Goal: Task Accomplishment & Management: Use online tool/utility

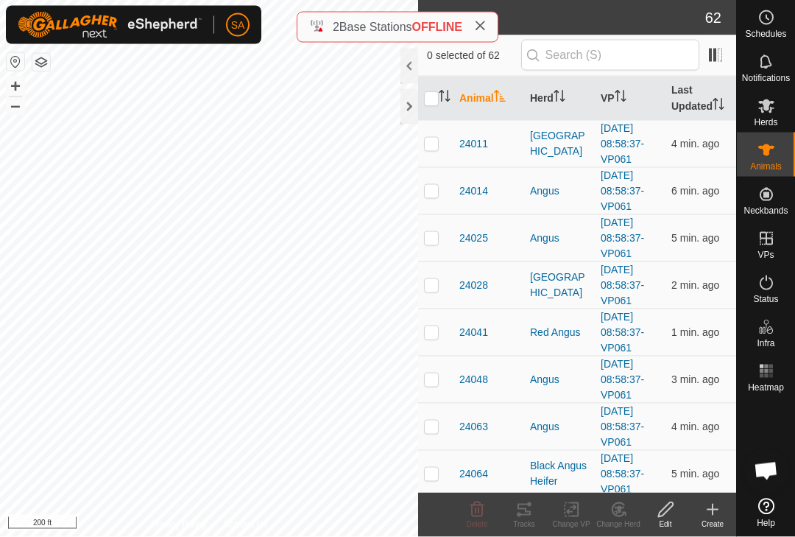
click at [406, 91] on div at bounding box center [409, 106] width 18 height 35
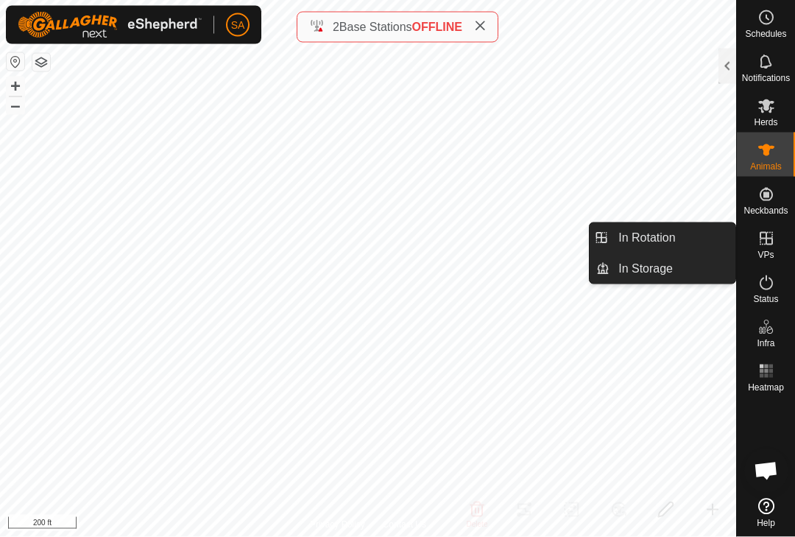
click at [647, 247] on link "In Rotation" at bounding box center [672, 237] width 126 height 29
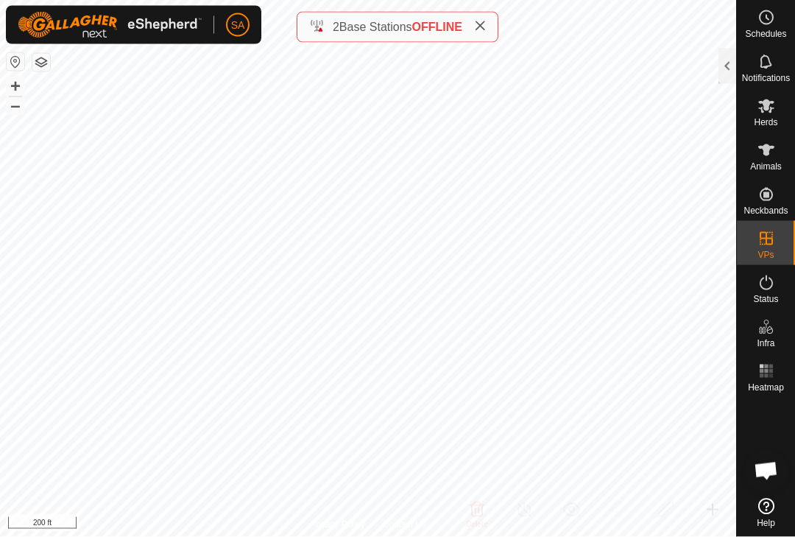
click at [732, 72] on div at bounding box center [727, 66] width 18 height 35
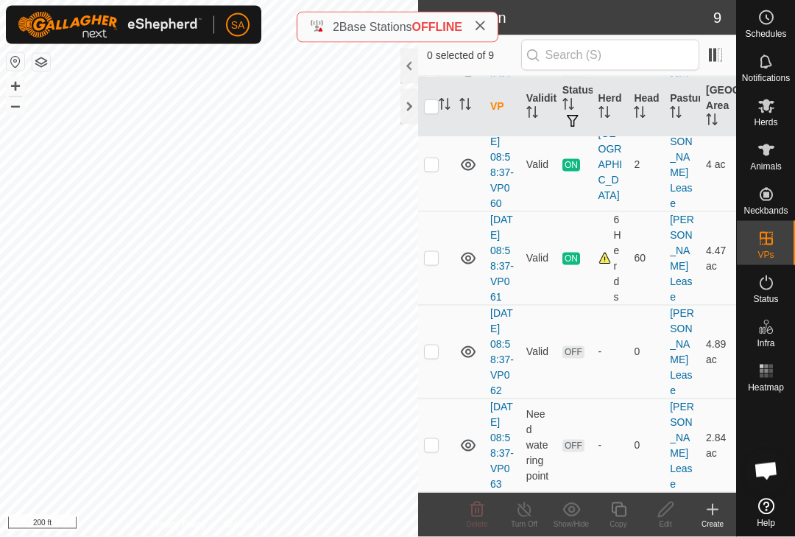
scroll to position [235, 0]
click at [438, 263] on p-checkbox at bounding box center [431, 258] width 15 height 12
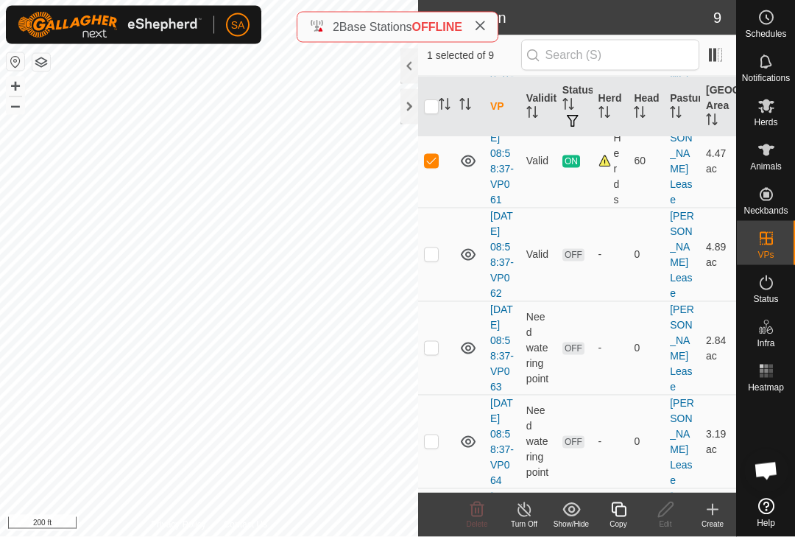
scroll to position [331, 0]
checkbox input "false"
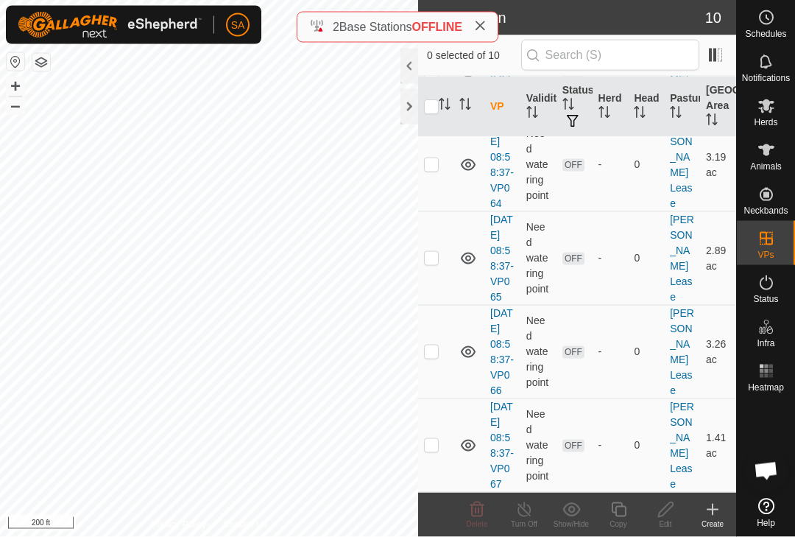
scroll to position [763, 0]
click at [404, 109] on div at bounding box center [409, 106] width 18 height 35
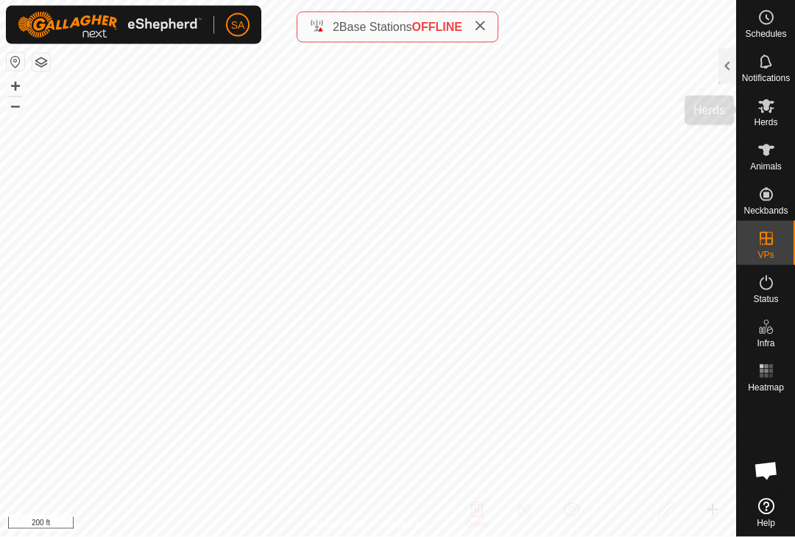
click at [774, 110] on icon at bounding box center [766, 106] width 18 height 18
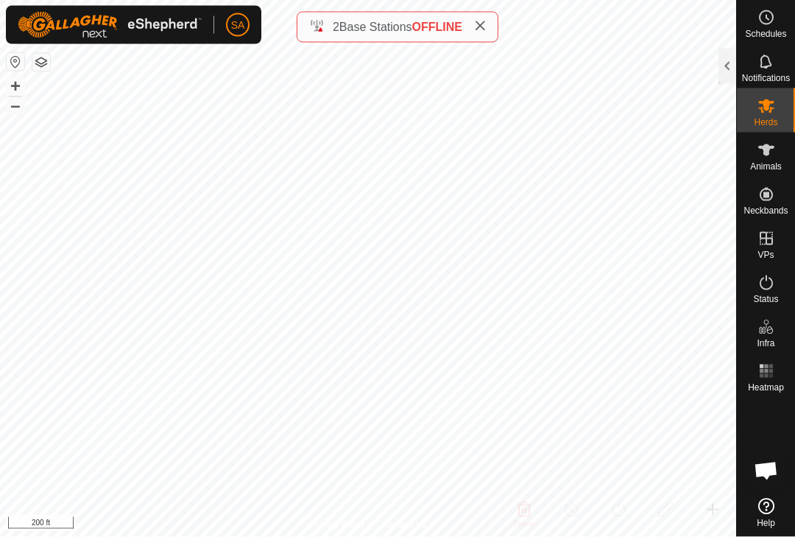
click at [776, 116] on es-mob-svg-icon at bounding box center [766, 106] width 26 height 24
click at [729, 57] on div at bounding box center [727, 66] width 18 height 35
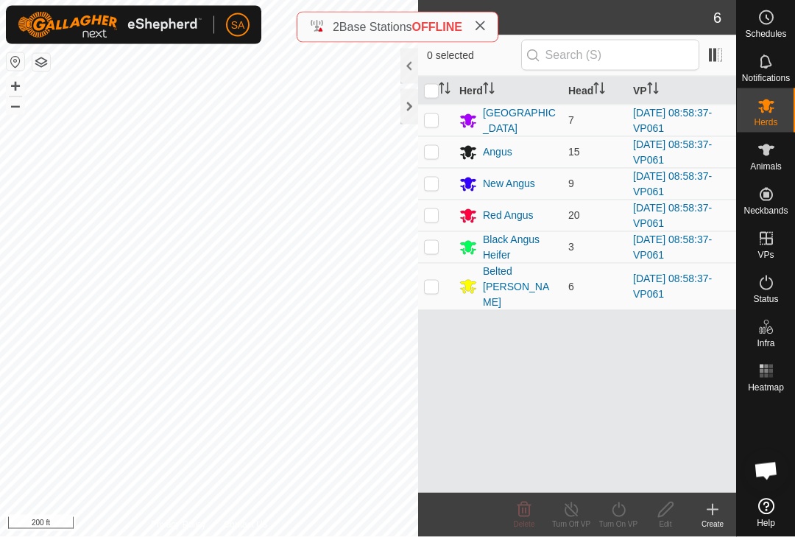
click at [436, 82] on th at bounding box center [435, 91] width 35 height 29
click at [433, 84] on input "checkbox" at bounding box center [431, 91] width 15 height 15
checkbox input "true"
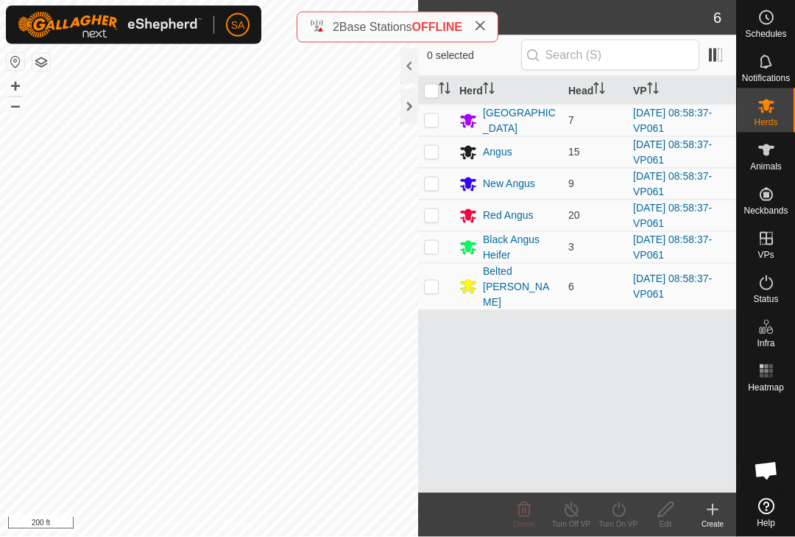
checkbox input "true"
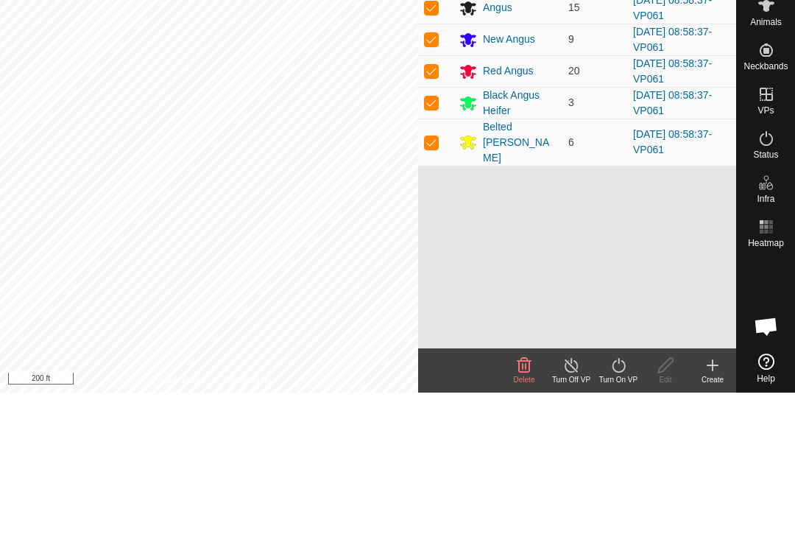
click at [620, 500] on icon at bounding box center [618, 509] width 18 height 18
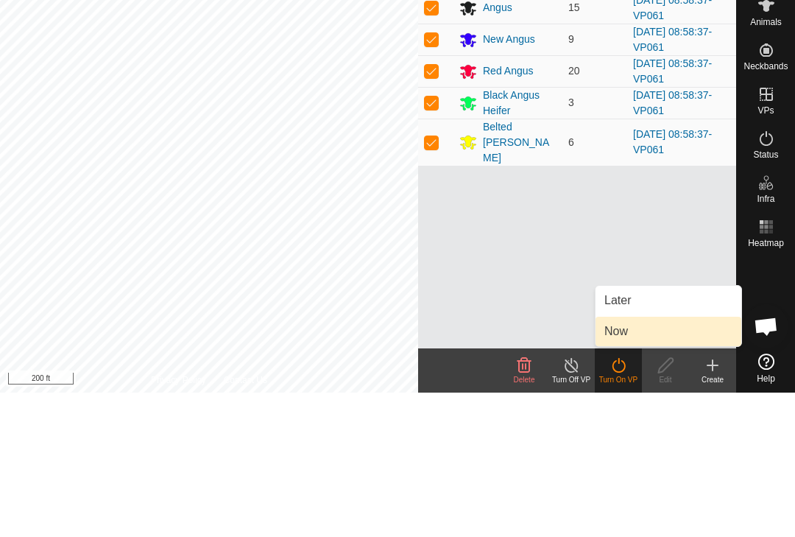
click at [651, 461] on link "Now" at bounding box center [668, 475] width 146 height 29
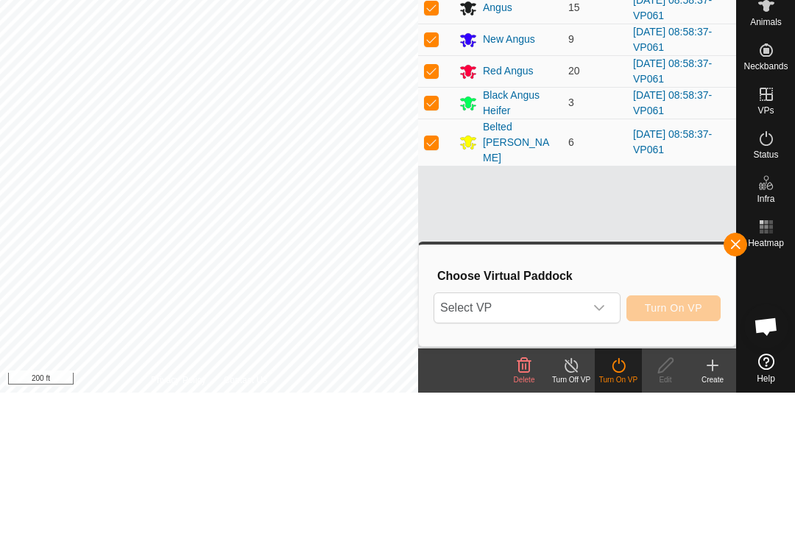
click at [606, 437] on div "dropdown trigger" at bounding box center [598, 451] width 29 height 29
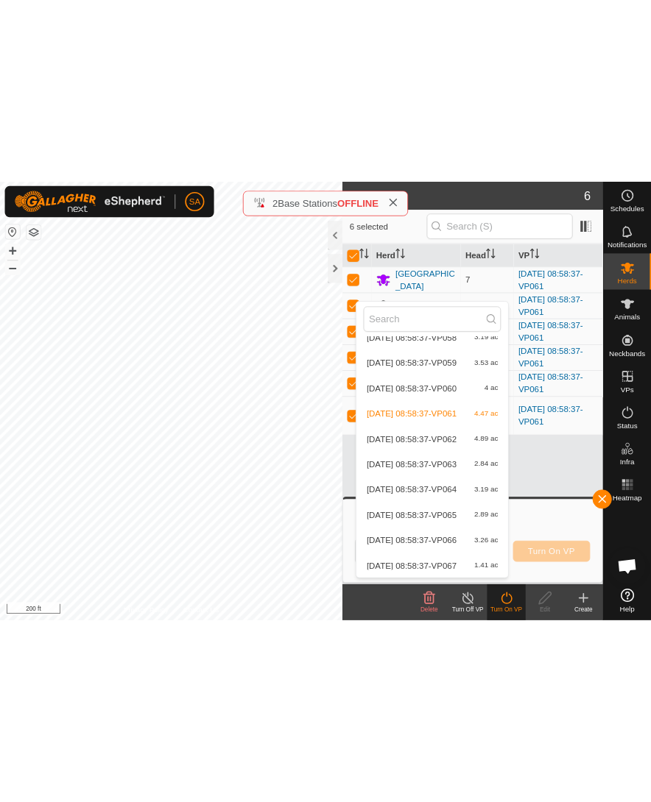
scroll to position [47, 0]
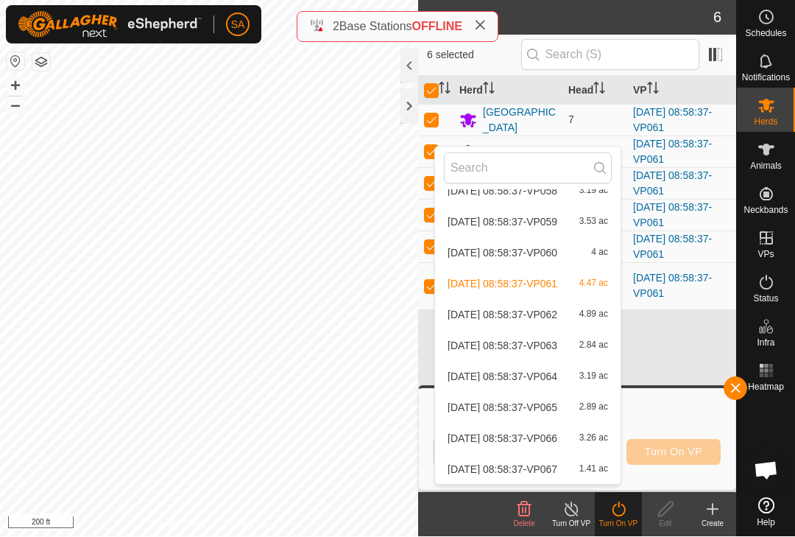
click at [587, 464] on span "1.41 ac" at bounding box center [593, 469] width 29 height 10
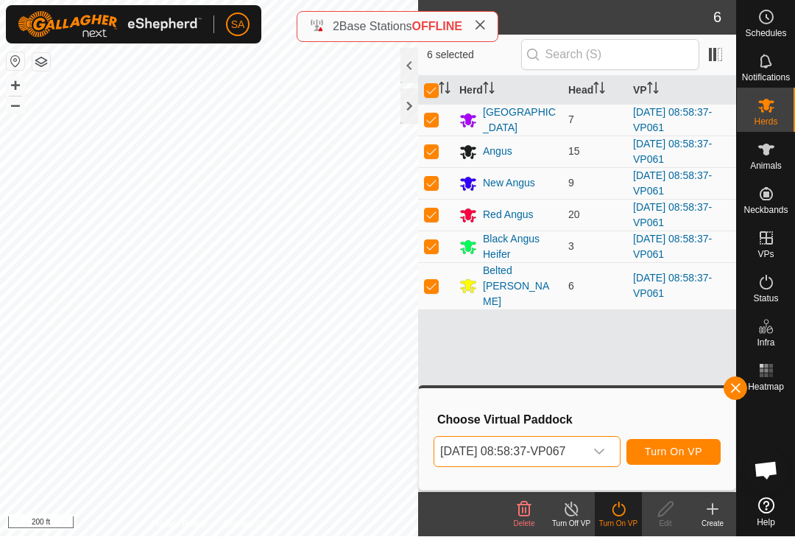
click at [684, 450] on span "Turn On VP" at bounding box center [673, 452] width 57 height 12
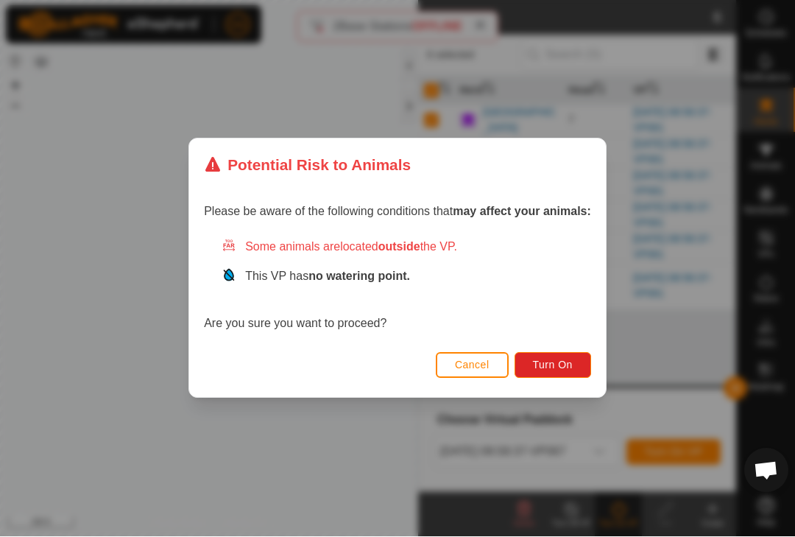
click at [553, 364] on span "Turn On" at bounding box center [553, 365] width 40 height 12
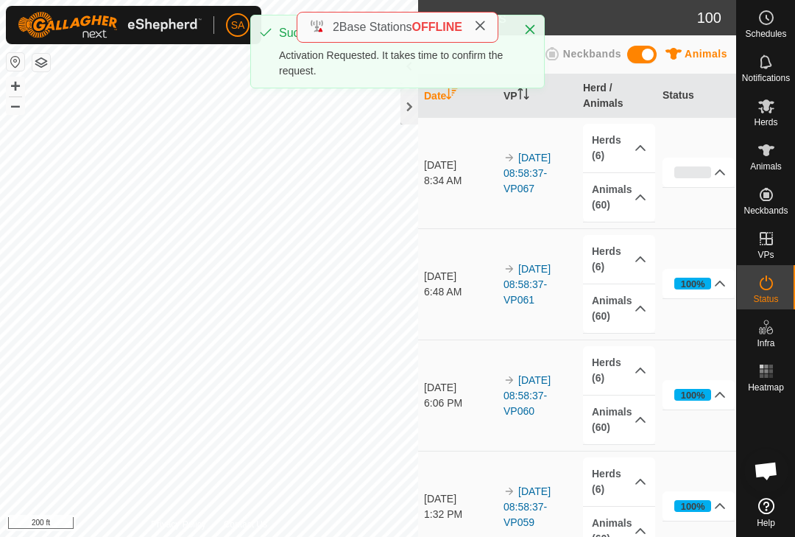
click at [537, 24] on button "Close" at bounding box center [530, 29] width 21 height 21
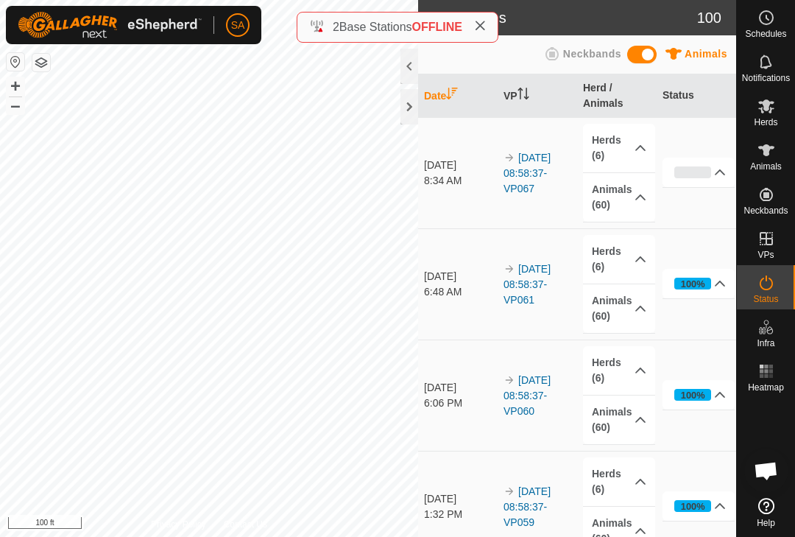
click at [406, 97] on div at bounding box center [409, 106] width 18 height 35
